Goal: Check status

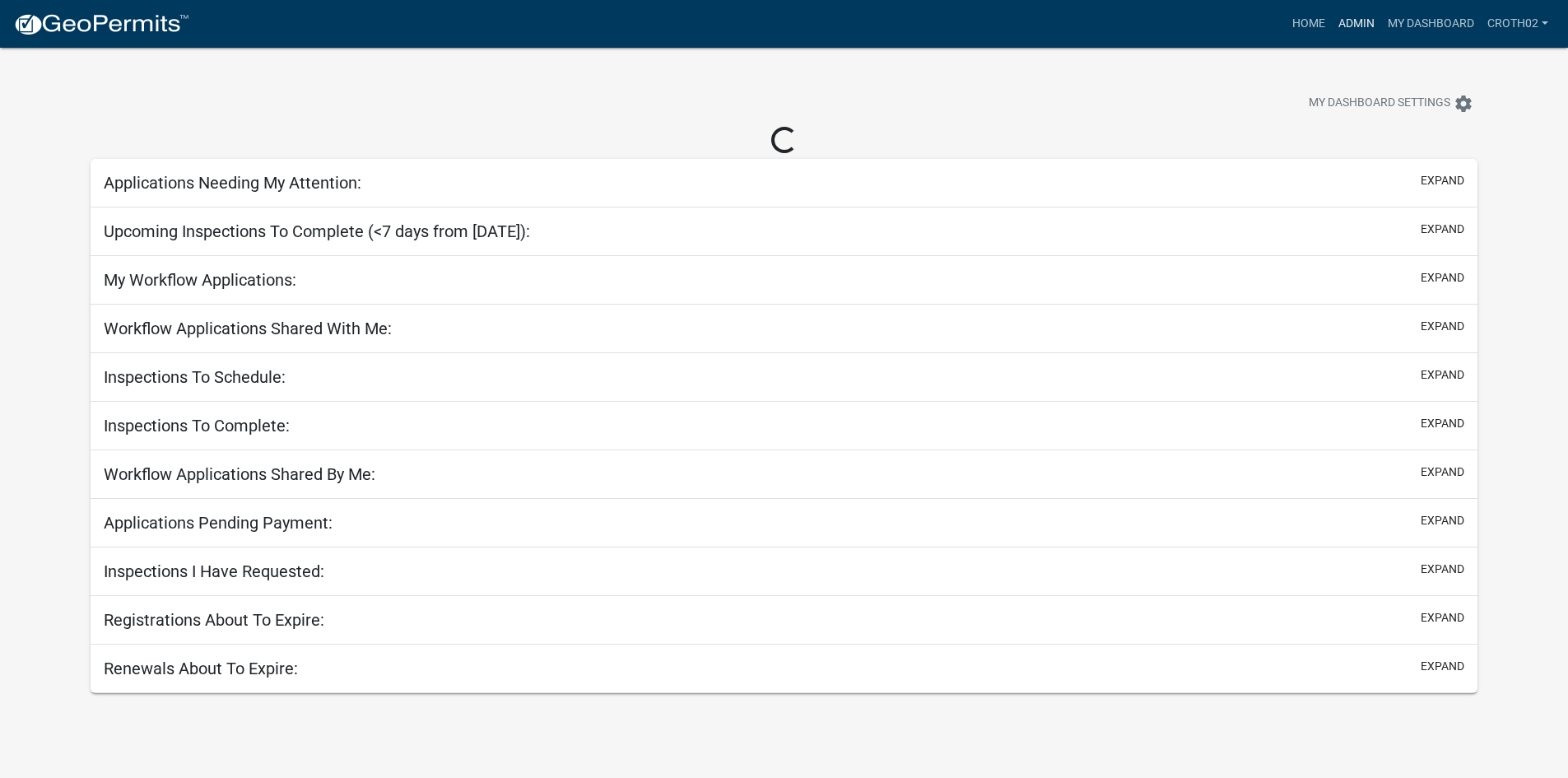
click at [1348, 12] on link "Admin" at bounding box center [1356, 24] width 49 height 31
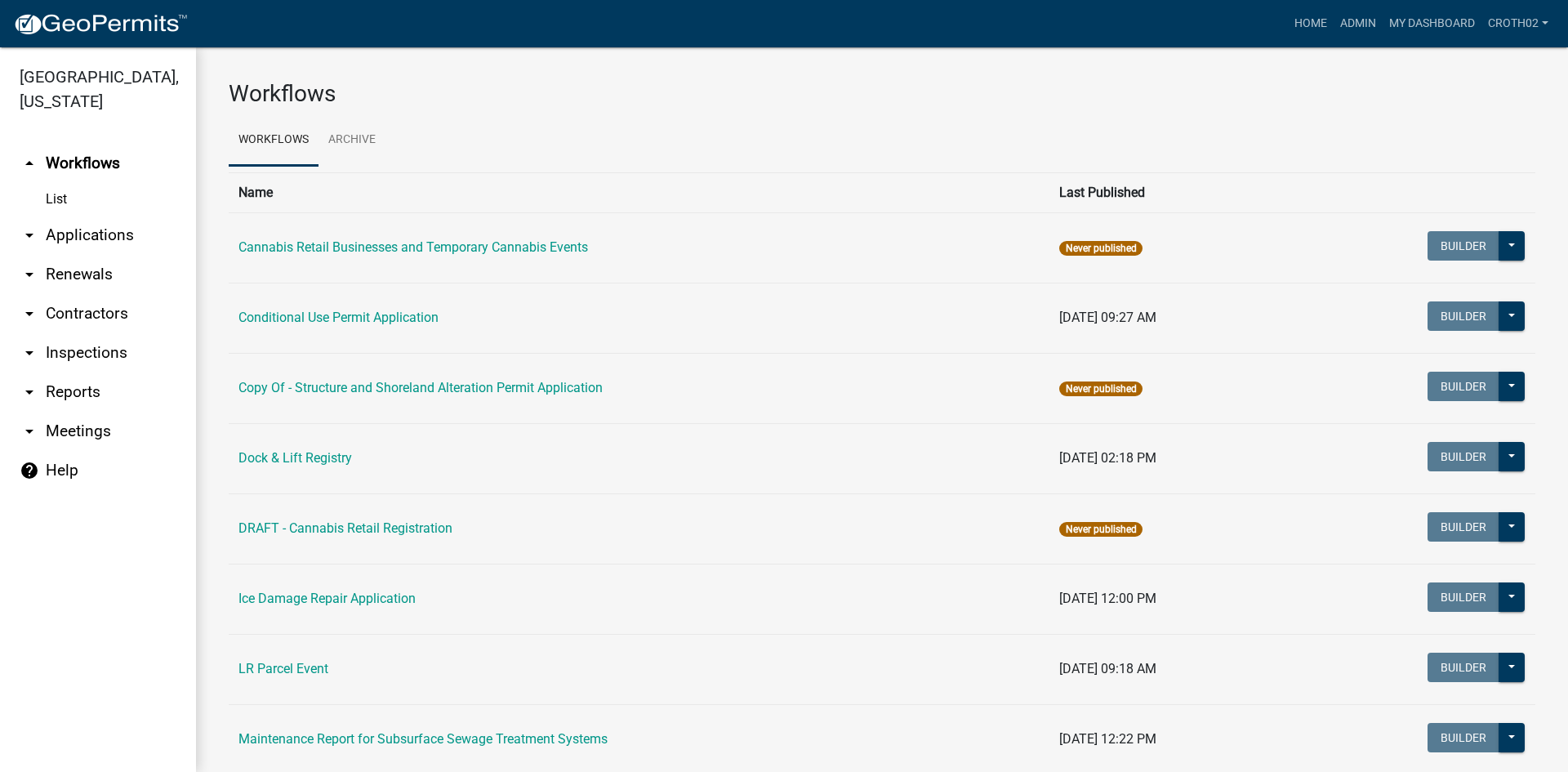
click at [105, 231] on link "arrow_drop_down Applications" at bounding box center [98, 235] width 196 height 39
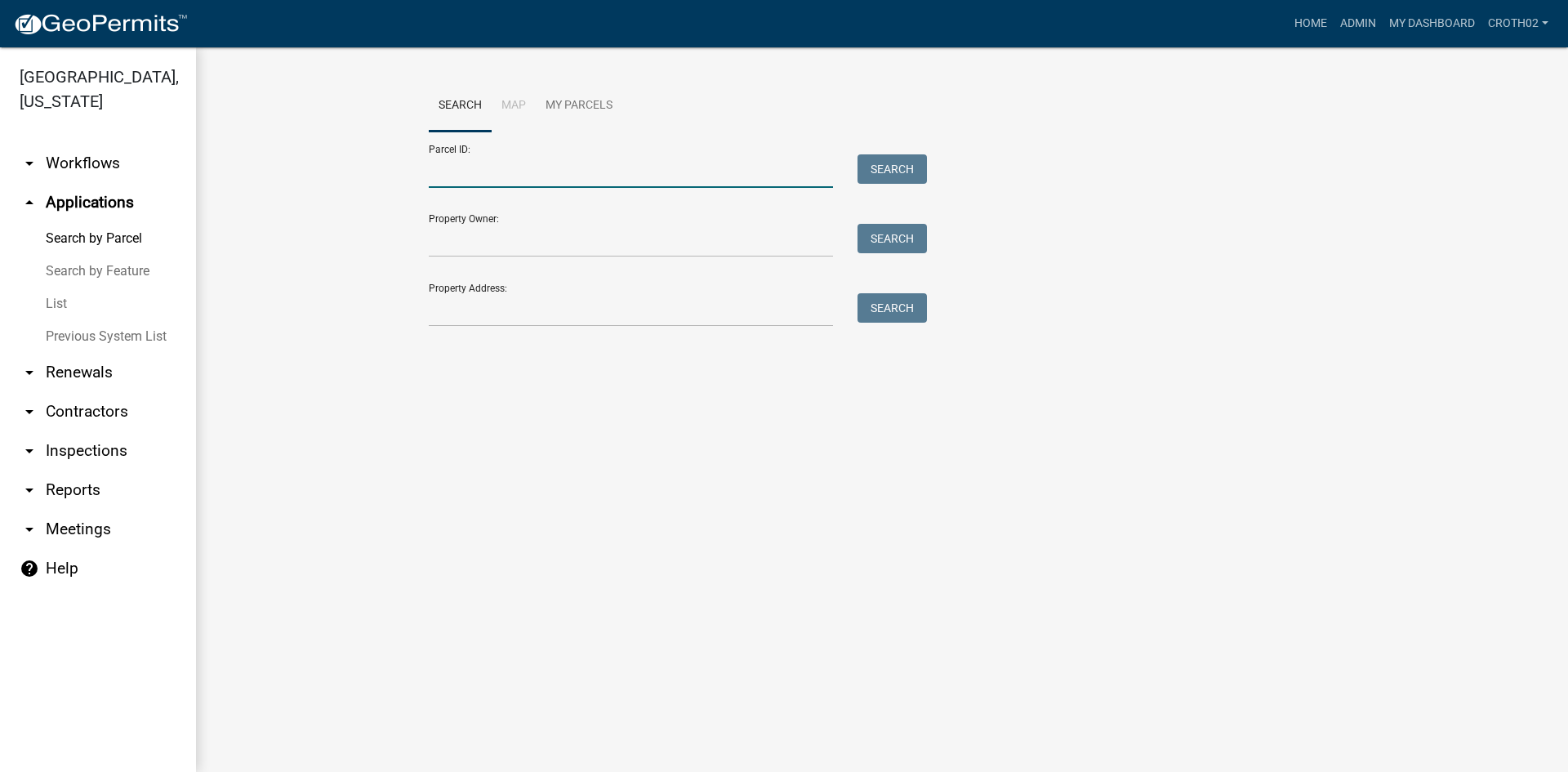
click at [602, 181] on input "Parcel ID:" at bounding box center [631, 170] width 404 height 34
paste input "13000990503000"
type input "13000990503000"
click at [915, 163] on button "Search" at bounding box center [892, 169] width 70 height 30
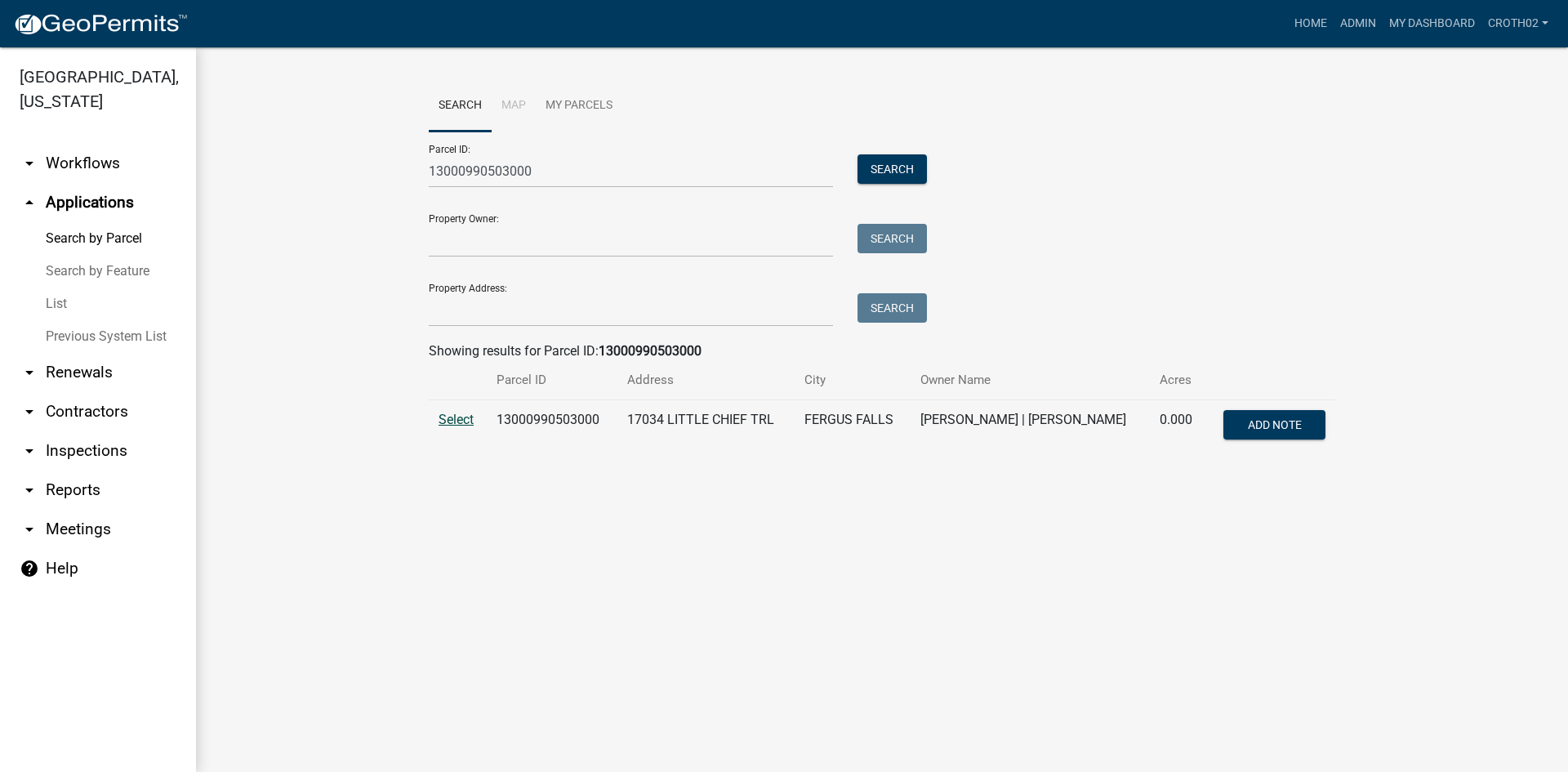
click at [453, 415] on span "Select" at bounding box center [456, 420] width 35 height 15
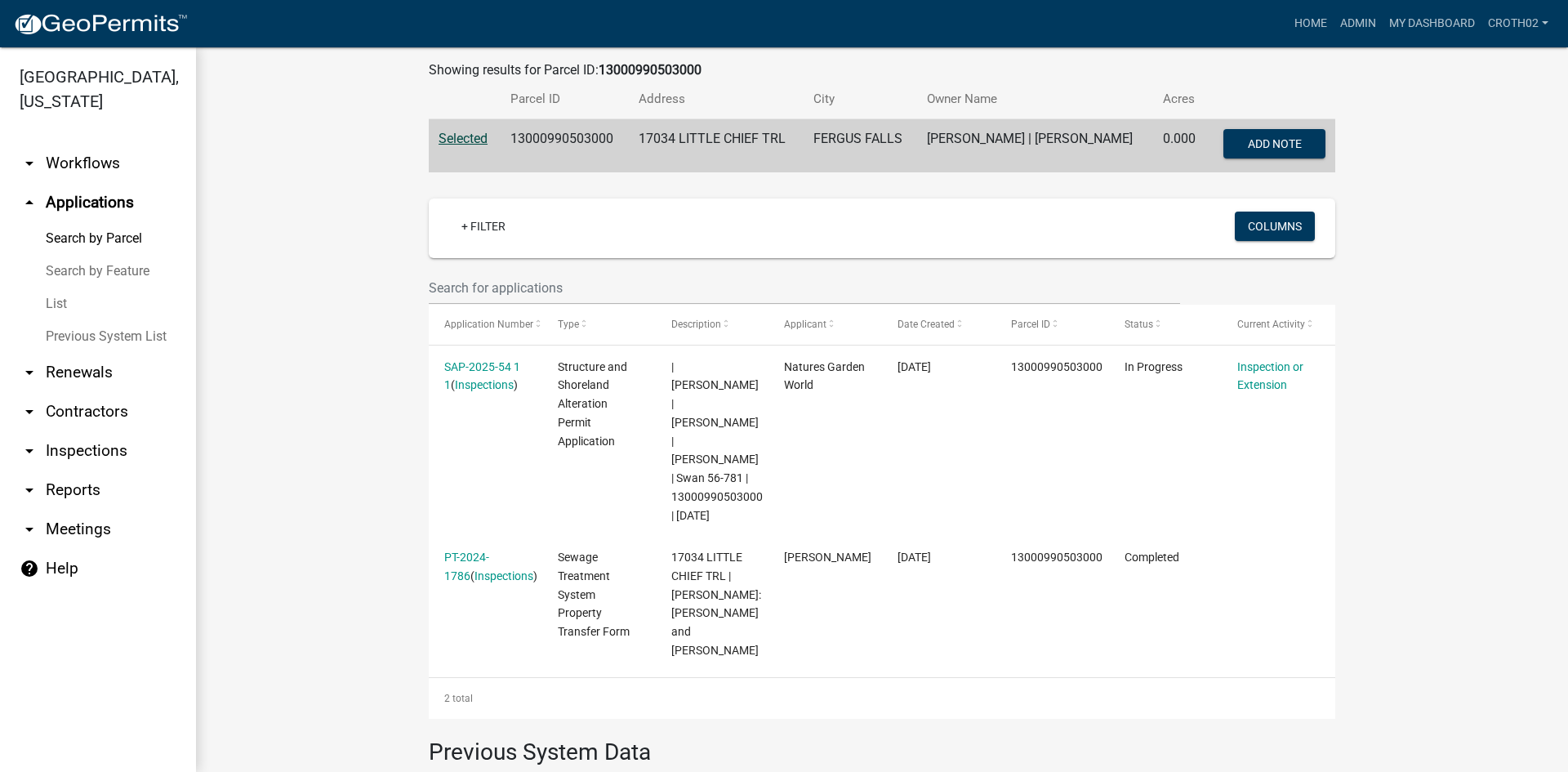
scroll to position [286, 0]
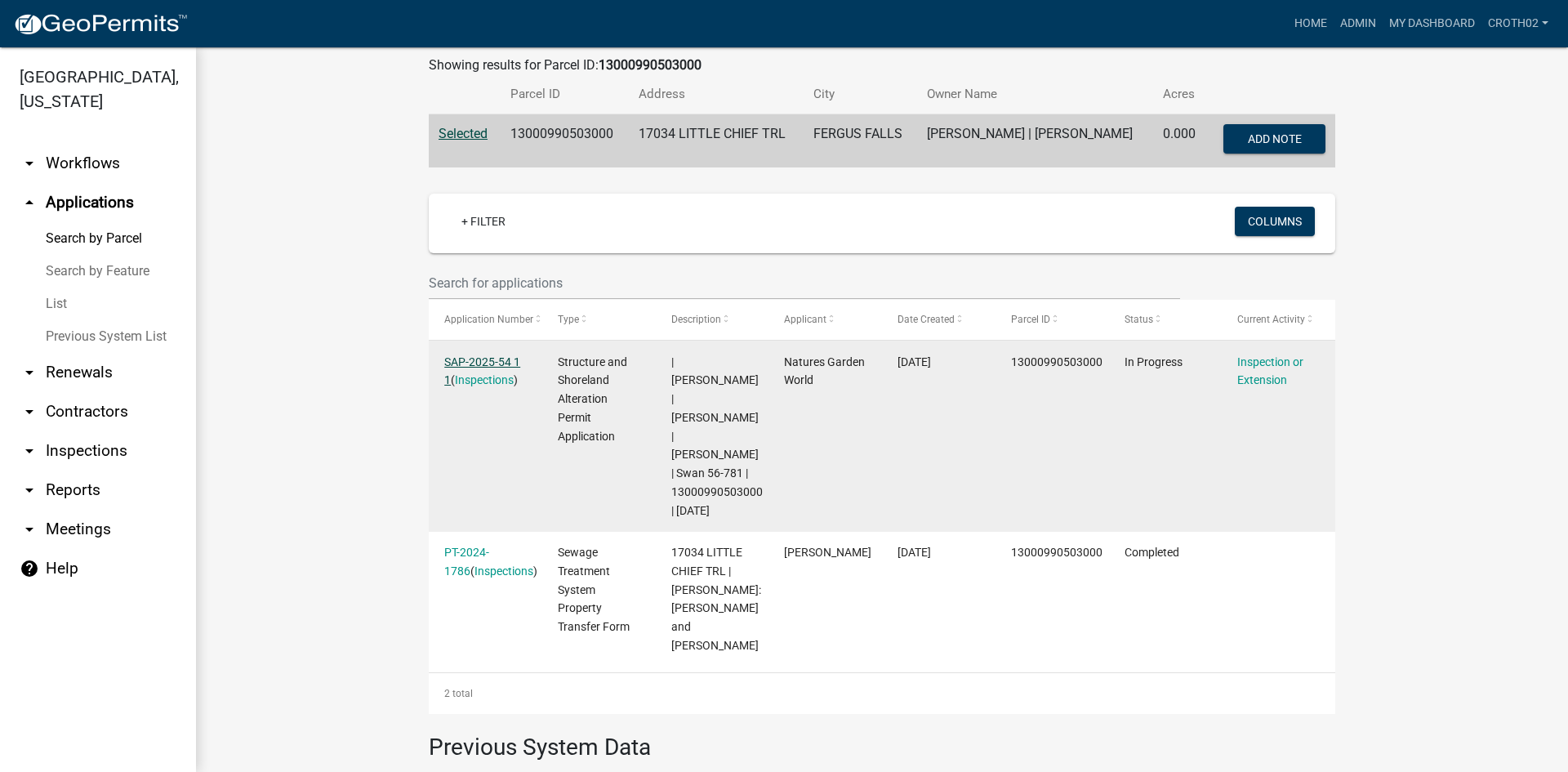
click at [506, 359] on link "SAP-2025-54 1 1" at bounding box center [482, 371] width 76 height 32
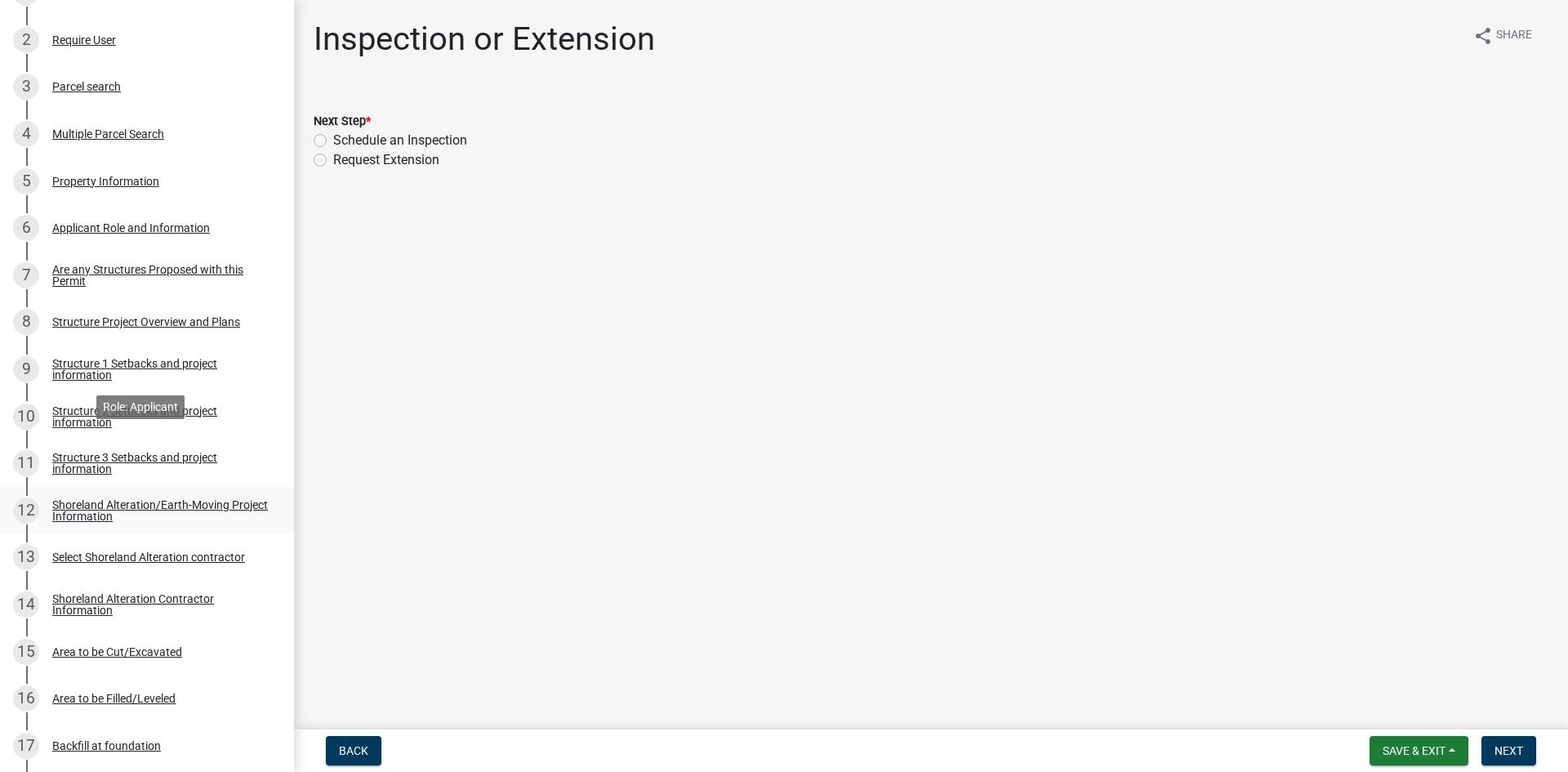
scroll to position [429, 0]
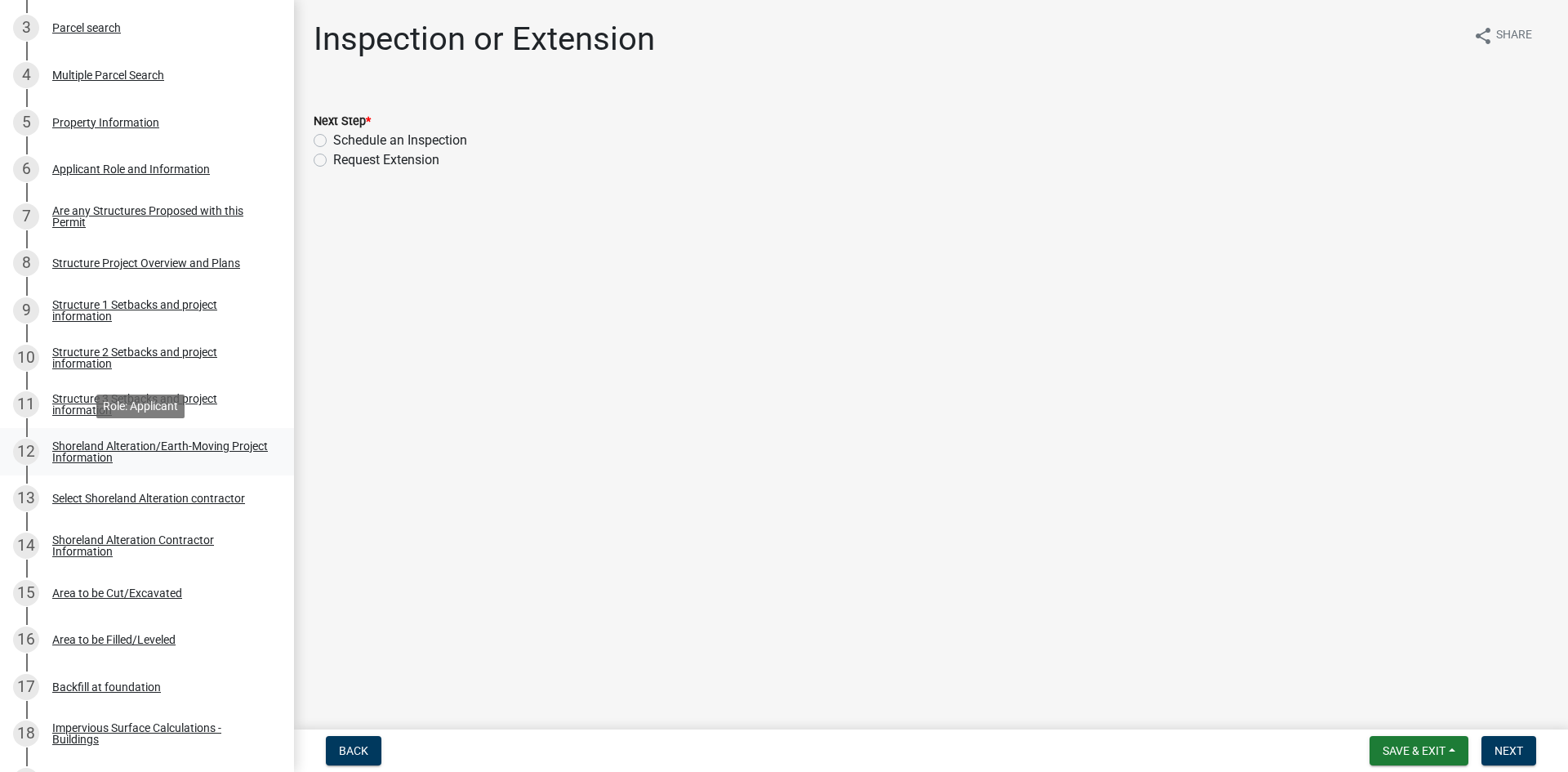
click at [168, 441] on div "Shoreland Alteration/Earth-Moving Project Information" at bounding box center [160, 452] width 215 height 23
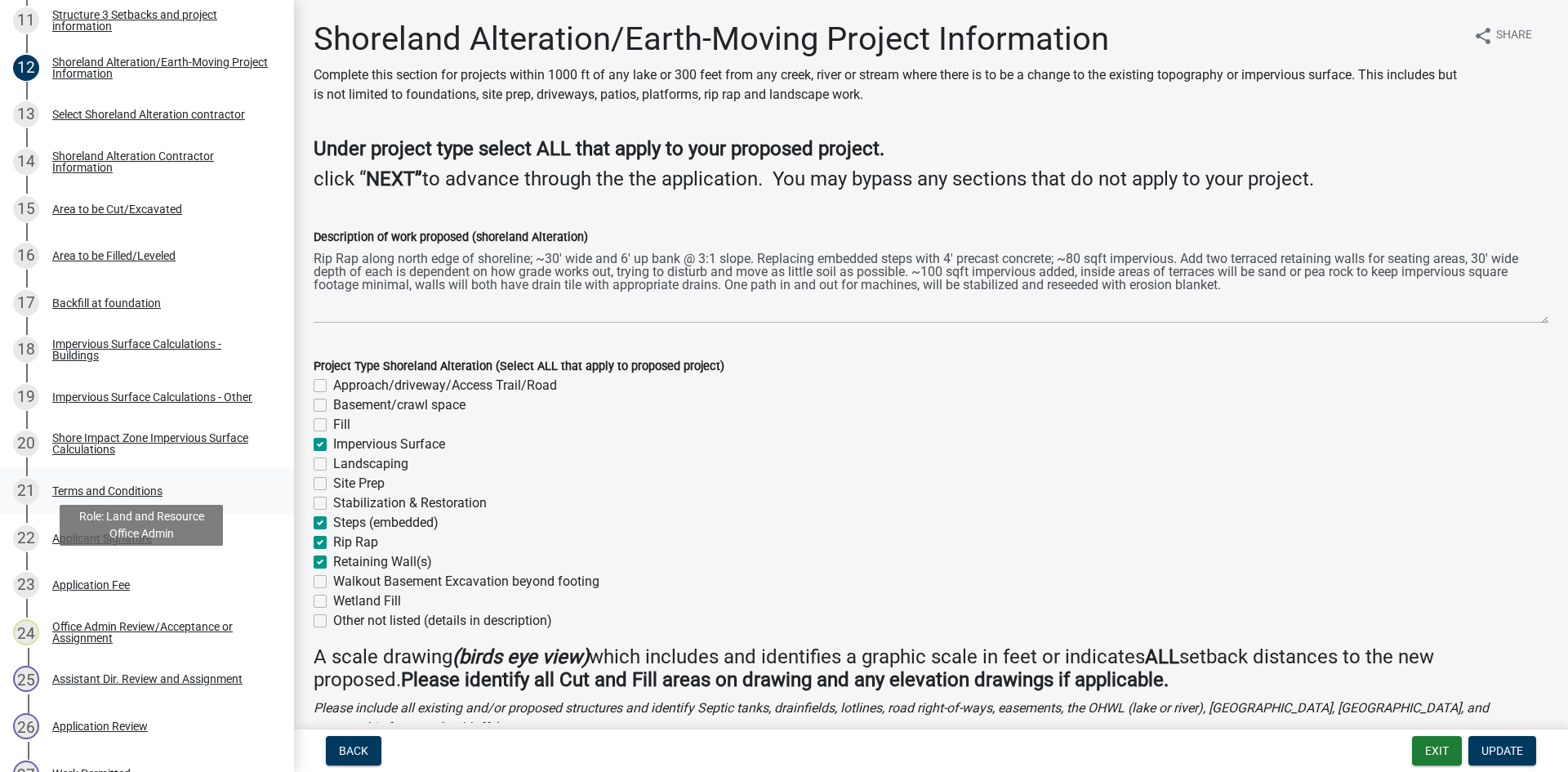
scroll to position [878, 0]
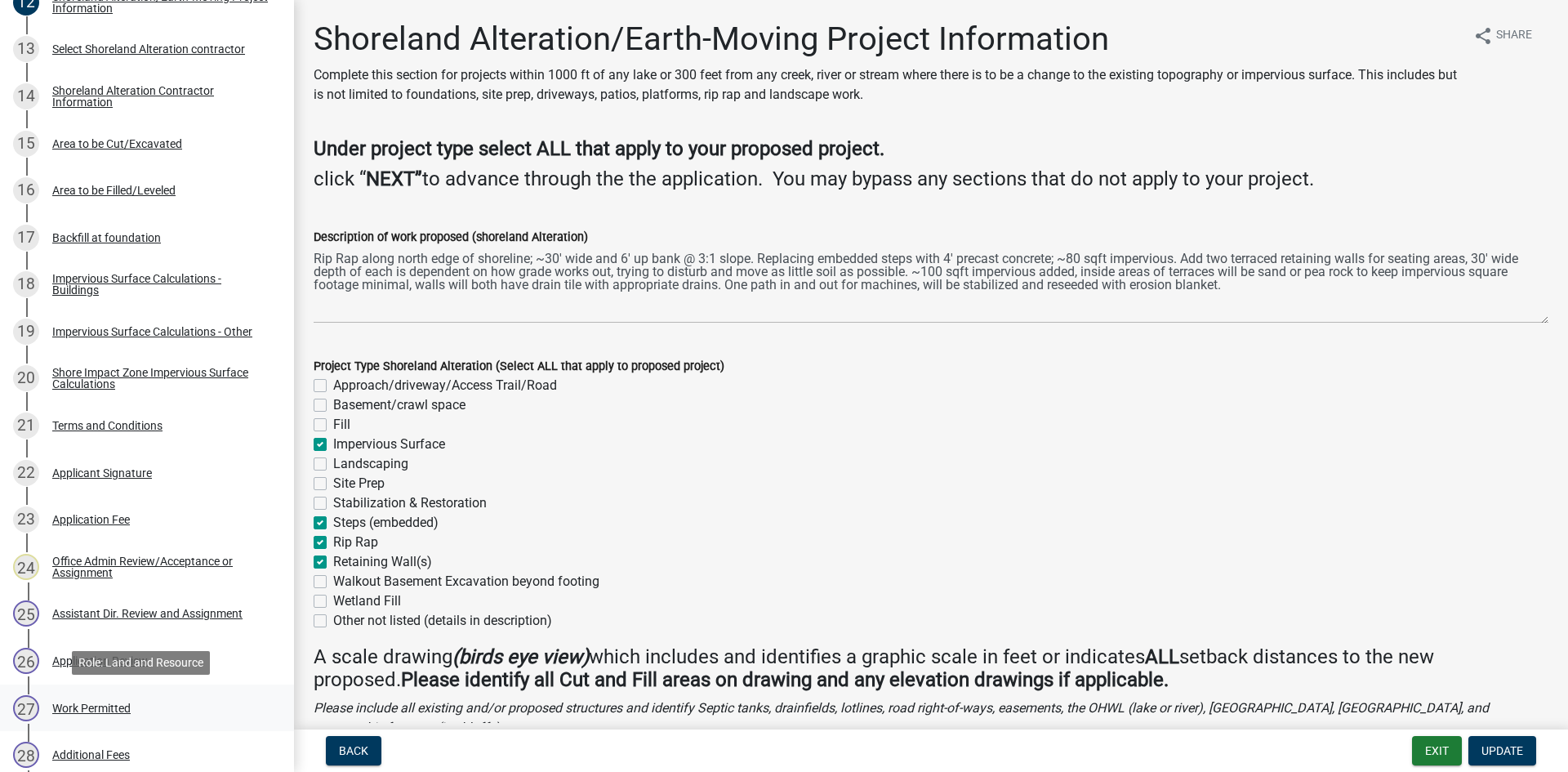
click at [133, 695] on div "27 Work Permitted" at bounding box center [141, 708] width 255 height 26
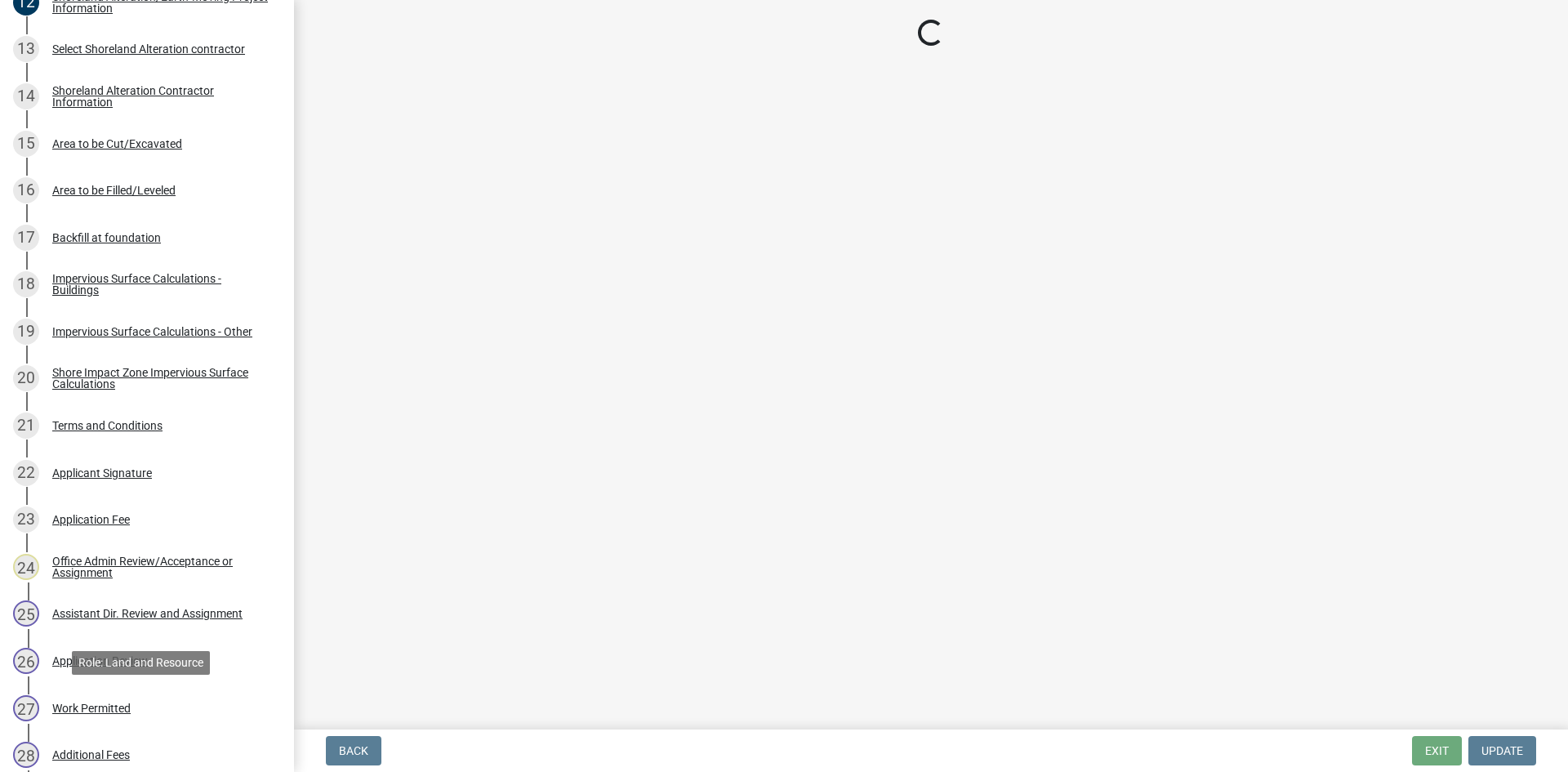
select select "f66be788-4dd6-459d-a9ec-6d83f4dfb709"
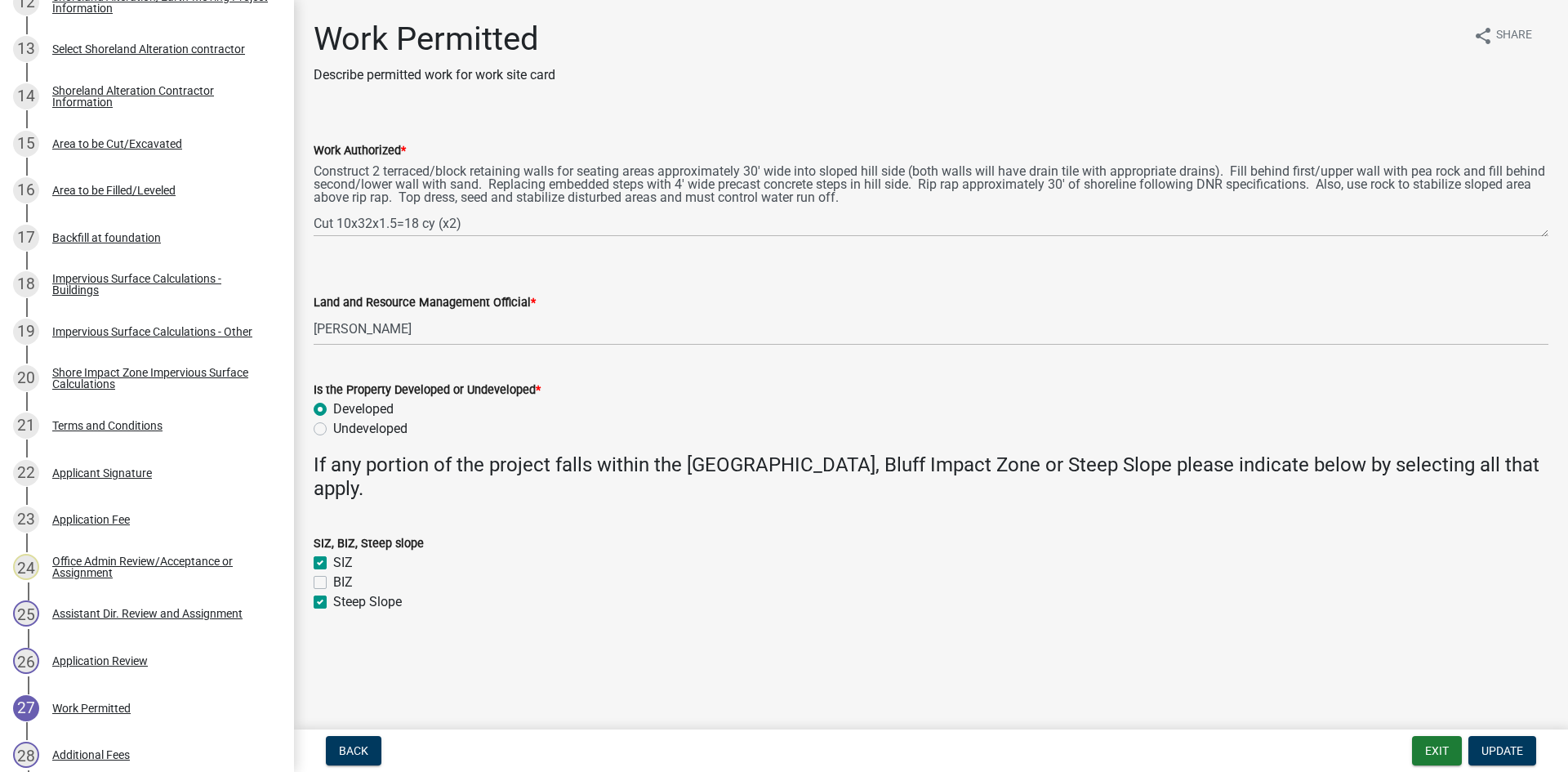
scroll to position [0, 0]
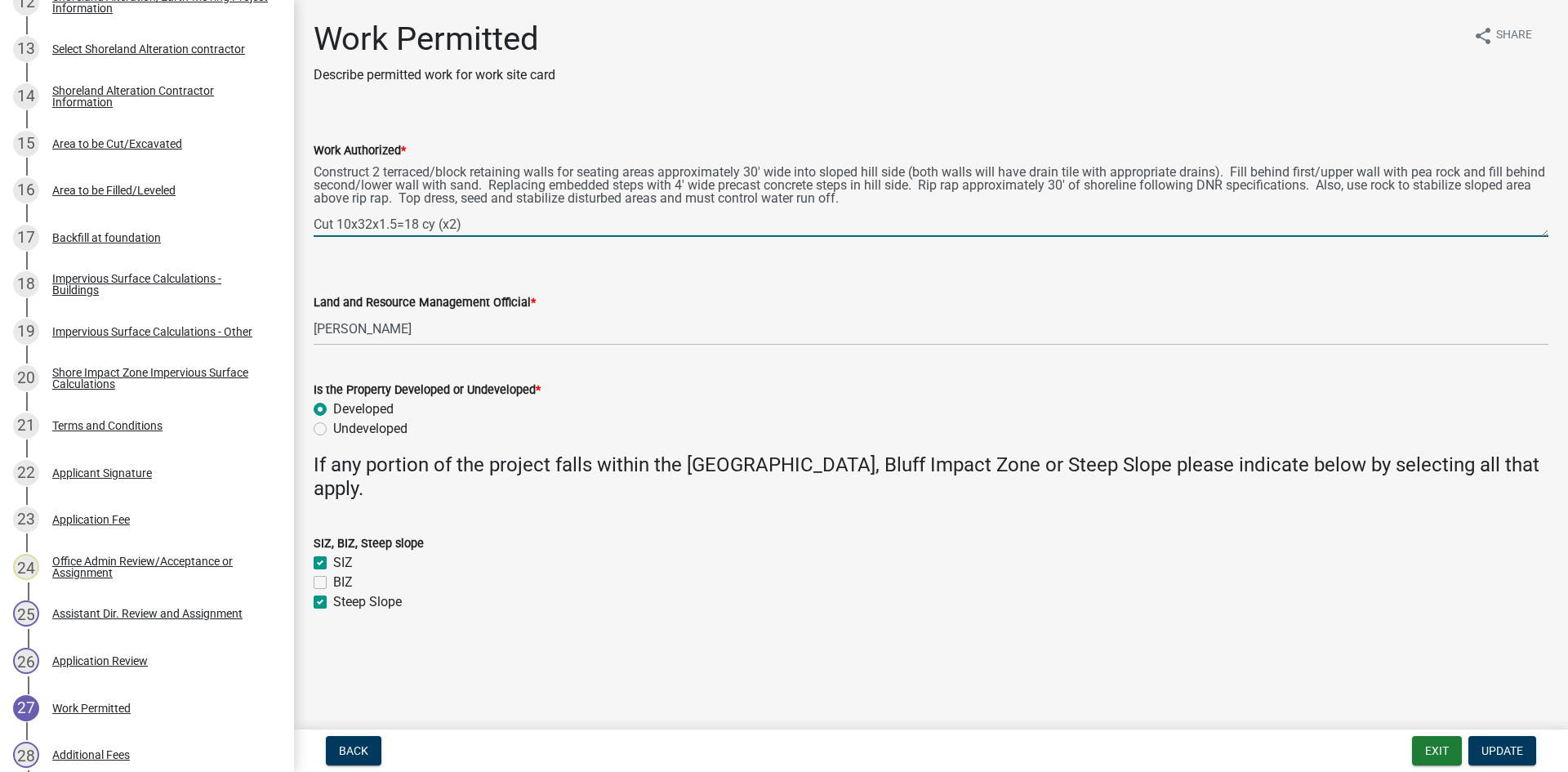
drag, startPoint x: 967, startPoint y: 191, endPoint x: 1359, endPoint y: 187, distance: 392.0
click at [1359, 187] on textarea "Construct 2 terraced/block retaining walls for seating areas approximately 30' …" at bounding box center [931, 198] width 1235 height 77
click at [870, 417] on div "Developed" at bounding box center [931, 409] width 1235 height 19
